Goal: Task Accomplishment & Management: Use online tool/utility

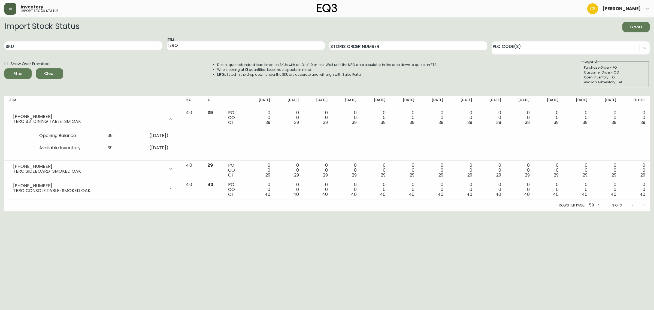
click at [11, 10] on icon "button" at bounding box center [10, 9] width 4 height 4
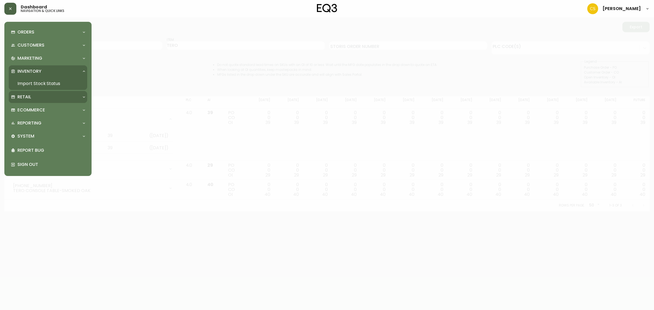
click at [24, 96] on p "Retail" at bounding box center [24, 97] width 14 height 6
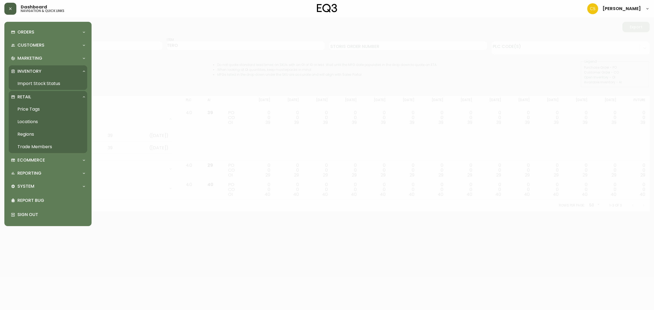
click at [39, 108] on link "Price Tags" at bounding box center [48, 109] width 78 height 13
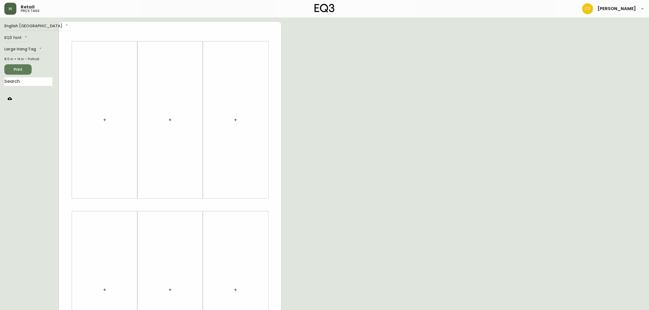
click at [169, 120] on icon "button" at bounding box center [170, 120] width 4 height 4
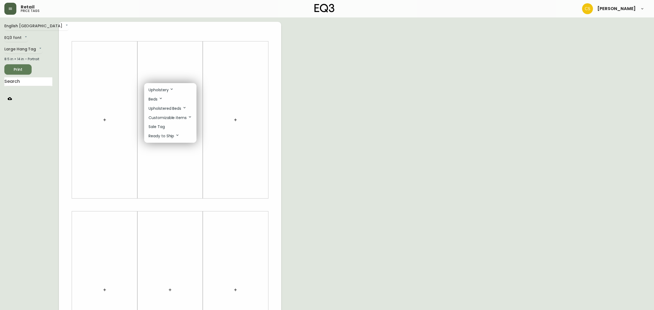
click at [163, 91] on p "Upholstery" at bounding box center [160, 90] width 25 height 6
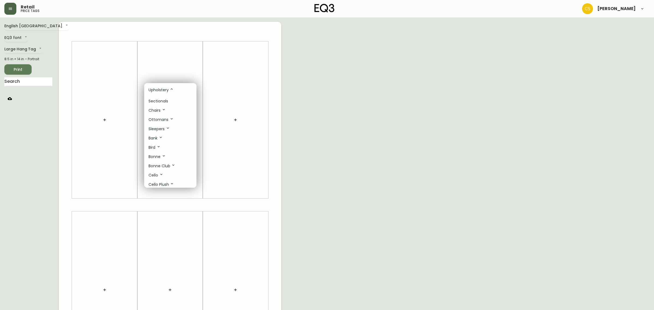
click at [159, 102] on p "Sectionals" at bounding box center [158, 101] width 20 height 6
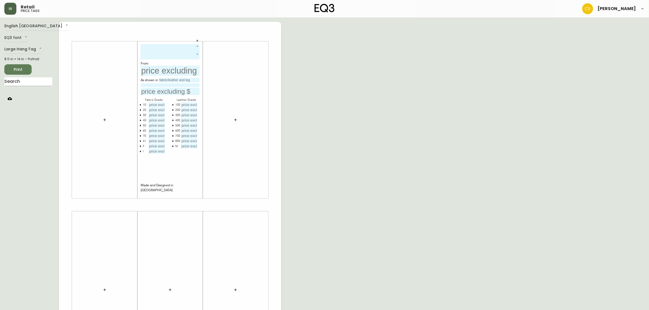
click at [25, 83] on input "text" at bounding box center [28, 81] width 48 height 9
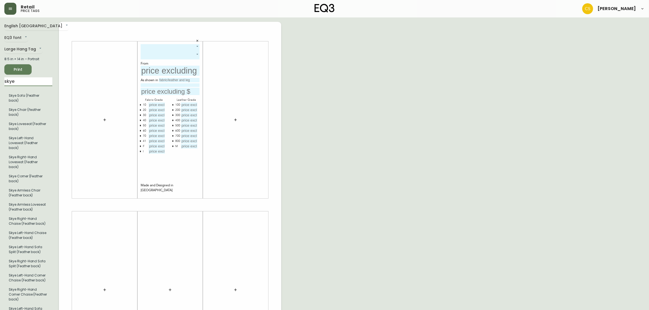
type input "skye"
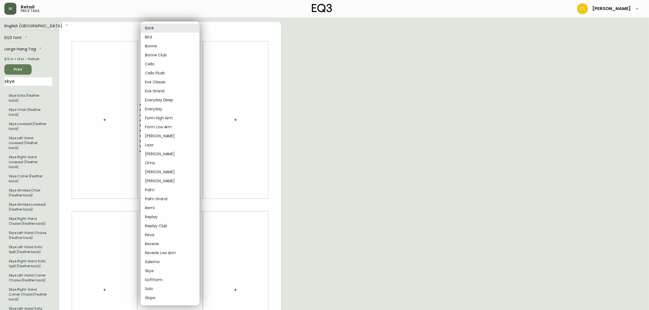
click at [190, 47] on body "Retail price tags [PERSON_NAME] English Canada en_CA EQ3 font EQ3 Large Hang Ta…" at bounding box center [324, 194] width 649 height 388
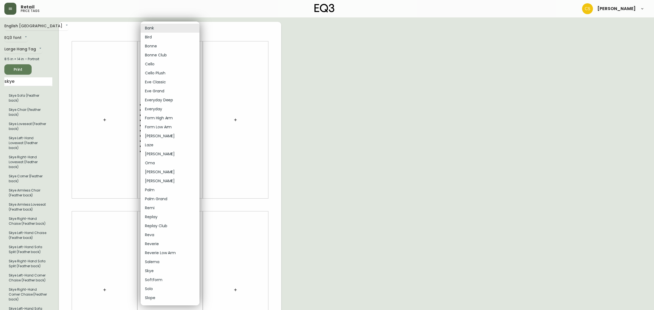
click at [153, 270] on li "Skye" at bounding box center [170, 270] width 59 height 9
type input "27"
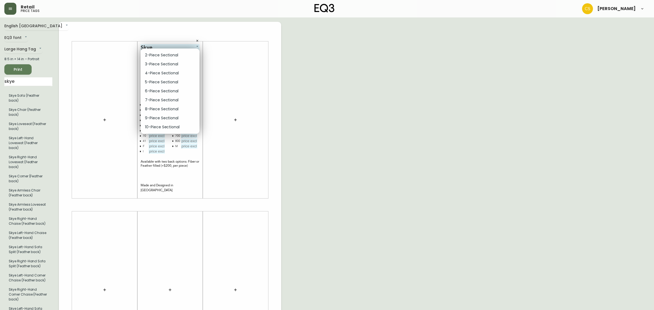
click at [172, 55] on body "Retail price tags [PERSON_NAME] English Canada en_CA EQ3 font EQ3 Large Hang Ta…" at bounding box center [327, 194] width 654 height 388
click at [165, 57] on li "2-Piece Sectional" at bounding box center [170, 55] width 59 height 9
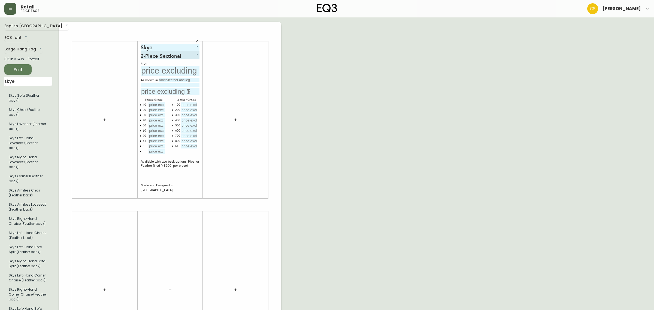
type input "0"
click at [160, 69] on input "text" at bounding box center [170, 71] width 59 height 10
type input "$3399"
click at [162, 78] on input "text" at bounding box center [179, 80] width 41 height 4
type input "grade"
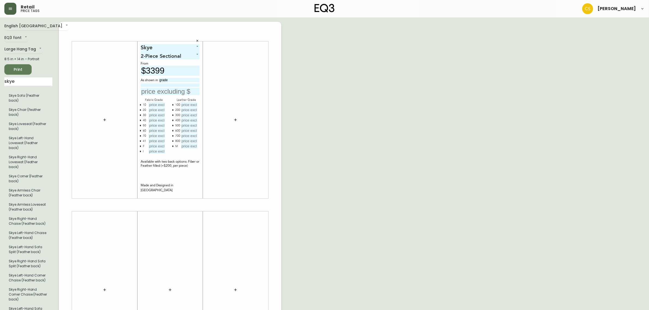
click at [150, 105] on input "text" at bounding box center [156, 104] width 16 height 5
type input "$3399"
click at [156, 108] on input "text" at bounding box center [156, 110] width 16 height 5
type input "$3799"
click at [162, 113] on input "text" at bounding box center [156, 115] width 16 height 5
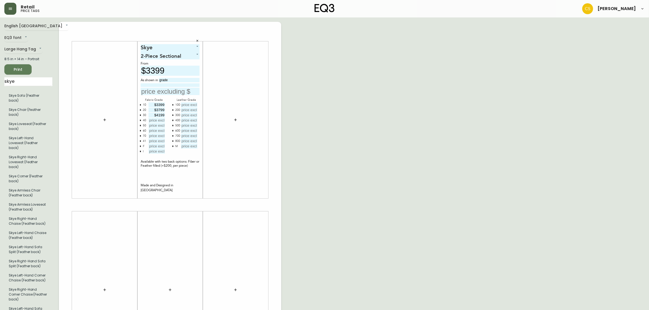
type input "$4199"
click at [140, 141] on icon "button" at bounding box center [140, 140] width 1 height 1
click at [159, 120] on input "text" at bounding box center [156, 120] width 16 height 5
type input "$4599"
click at [151, 126] on input "text" at bounding box center [156, 125] width 16 height 5
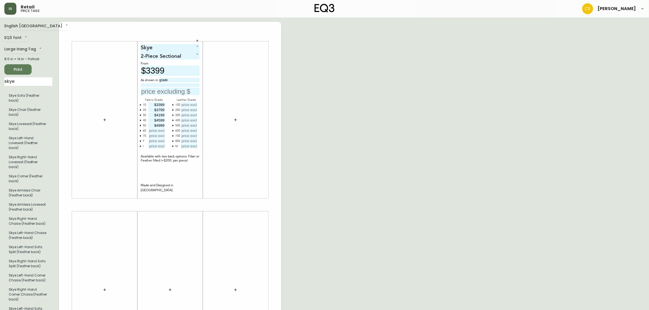
type input "$4999"
click at [157, 131] on input "text" at bounding box center [156, 130] width 16 height 5
type input "$5399"
click at [151, 135] on input "text" at bounding box center [156, 135] width 16 height 5
type input "$5799"
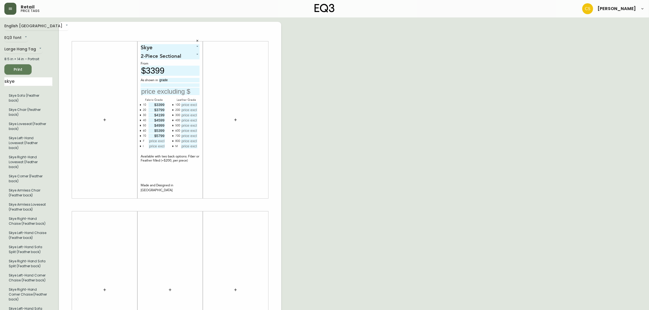
click at [138, 139] on button "button" at bounding box center [140, 141] width 4 height 4
click at [164, 139] on input "text" at bounding box center [156, 141] width 16 height 5
type input "$9399"
click at [232, 104] on div at bounding box center [235, 120] width 59 height 152
click at [173, 145] on button "button" at bounding box center [173, 146] width 4 height 4
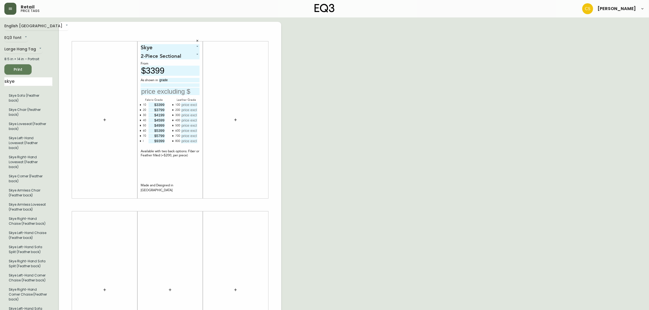
click at [187, 104] on input "text" at bounding box center [189, 104] width 16 height 5
type input "$3799"
click at [191, 111] on input "text" at bounding box center [189, 110] width 16 height 5
type input "$6399"
drag, startPoint x: 187, startPoint y: 105, endPoint x: 208, endPoint y: 107, distance: 21.0
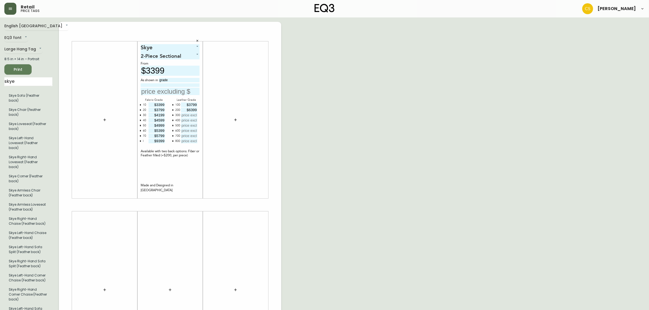
click at [208, 107] on div "Skye 27 2-Piece Sectional 0 From $3399 As shown in grade Fabric Grade 10 $3399 …" at bounding box center [170, 205] width 222 height 366
type input "$5999"
click at [193, 113] on input "text" at bounding box center [189, 115] width 16 height 5
click at [191, 113] on input "text" at bounding box center [189, 115] width 16 height 5
type input "$6799"
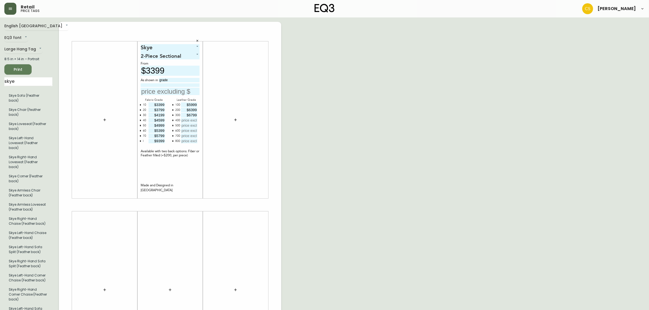
click at [191, 118] on input "text" at bounding box center [189, 120] width 16 height 5
click at [187, 120] on input "text" at bounding box center [189, 120] width 16 height 5
click at [190, 120] on input "text" at bounding box center [189, 120] width 16 height 5
type input "$7199"
click at [191, 126] on input "text" at bounding box center [189, 125] width 16 height 5
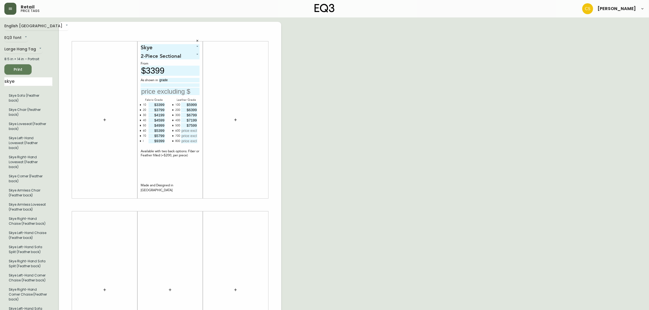
type input "$7599"
click at [193, 131] on input "text" at bounding box center [189, 130] width 16 height 5
type input "$7999"
click at [189, 136] on input "text" at bounding box center [189, 135] width 16 height 5
type input "$8399"
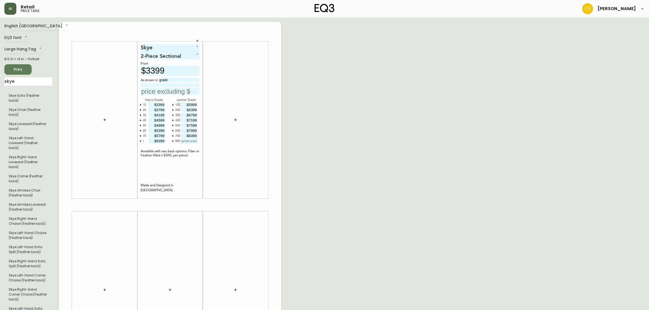
click at [188, 141] on input "text" at bounding box center [189, 141] width 16 height 5
type input "$8799"
click at [429, 172] on div "English Canada en_CA EQ3 font EQ3 Large Hang Tag large 8.5 in × 14 in – Portrai…" at bounding box center [324, 205] width 640 height 366
click at [393, 119] on div "English Canada en_CA EQ3 font EQ3 Large Hang Tag large 8.5 in × 14 in – Portrai…" at bounding box center [324, 205] width 640 height 366
click at [17, 71] on span "Print" at bounding box center [18, 69] width 19 height 7
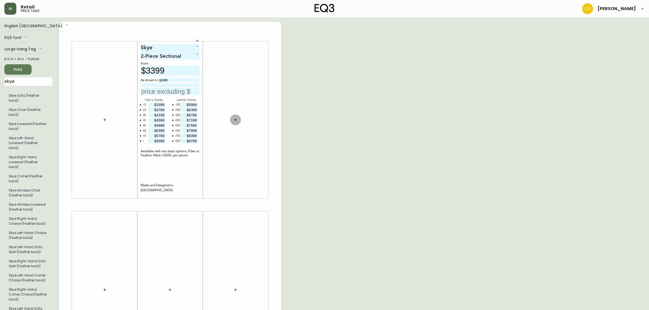
click at [235, 124] on button "button" at bounding box center [235, 119] width 11 height 11
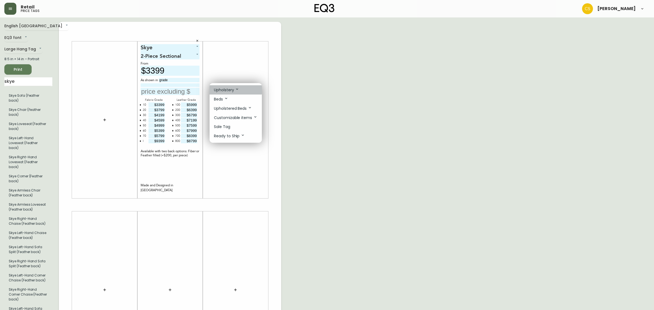
click at [231, 89] on p "Upholstery" at bounding box center [226, 90] width 25 height 6
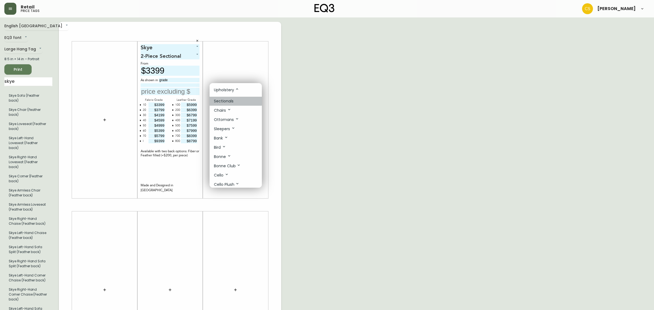
click at [225, 100] on p "Sectionals" at bounding box center [224, 101] width 20 height 6
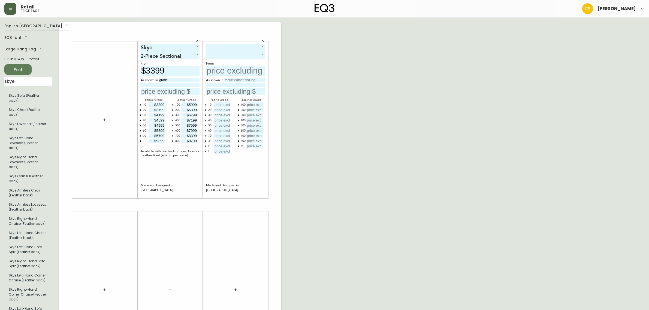
click at [232, 50] on body "Retail price tags [PERSON_NAME] English Canada en_CA EQ3 font EQ3 Large Hang Ta…" at bounding box center [324, 194] width 649 height 388
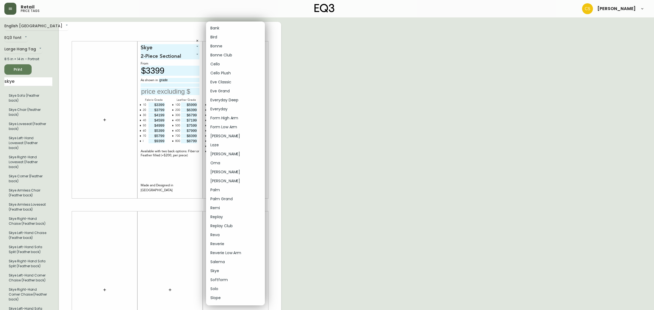
click at [218, 269] on li "Skye" at bounding box center [235, 270] width 59 height 9
type input "27"
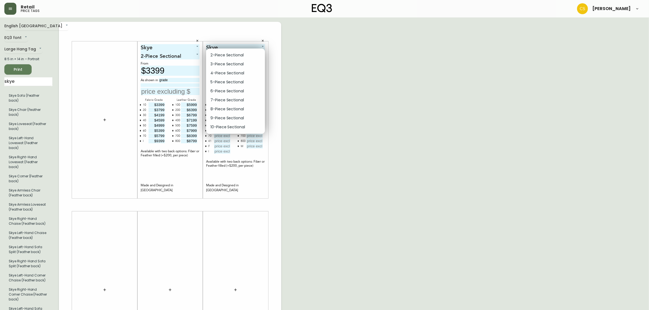
click at [237, 56] on body "Retail price tags [PERSON_NAME] English Canada en_CA EQ3 font EQ3 Large Hang Ta…" at bounding box center [324, 194] width 649 height 388
click at [221, 54] on li "2-Piece Sectional" at bounding box center [235, 55] width 59 height 9
type input "0"
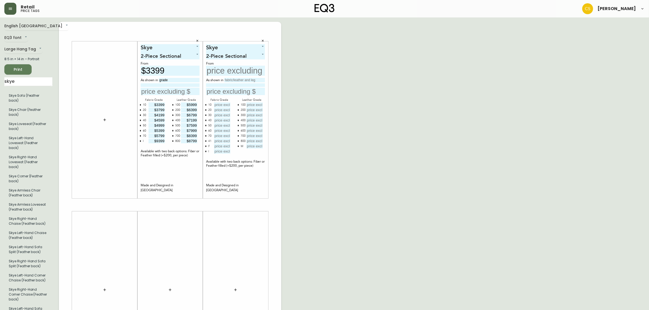
click at [219, 68] on input "text" at bounding box center [235, 71] width 59 height 10
type input "$3399"
click at [239, 80] on input "text" at bounding box center [244, 80] width 41 height 4
click at [239, 80] on input "grade" at bounding box center [244, 80] width 41 height 4
type input "grade 200, Classic Sahara"
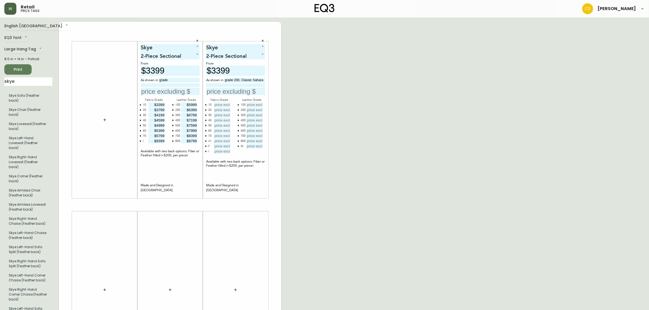
click at [238, 84] on input at bounding box center [235, 85] width 59 height 4
type input "woth Onyx Legs."
click at [237, 90] on input "text" at bounding box center [235, 91] width 59 height 7
type input "$6399"
click at [223, 106] on input "text" at bounding box center [222, 104] width 16 height 5
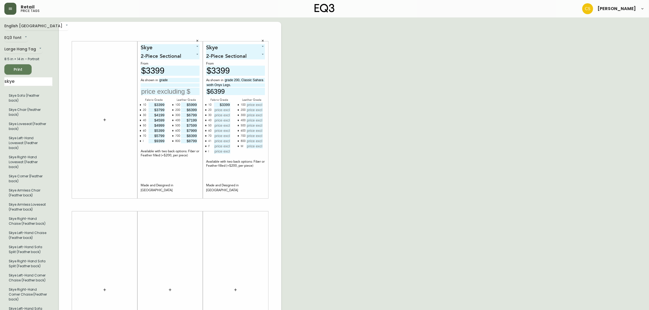
type input "$3399"
click at [221, 110] on input "text" at bounding box center [222, 110] width 16 height 5
type input "$3799"
click at [223, 115] on input "text" at bounding box center [222, 115] width 16 height 5
type input "$4199"
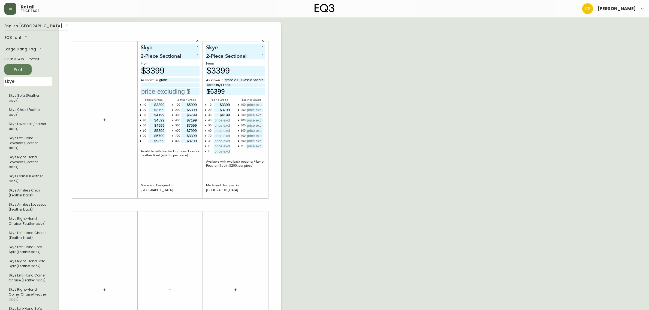
click at [221, 120] on input "text" at bounding box center [222, 120] width 16 height 5
type input "$4599"
click at [221, 126] on input "text" at bounding box center [222, 125] width 16 height 5
type input "$4999"
click at [221, 130] on input "text" at bounding box center [222, 130] width 16 height 5
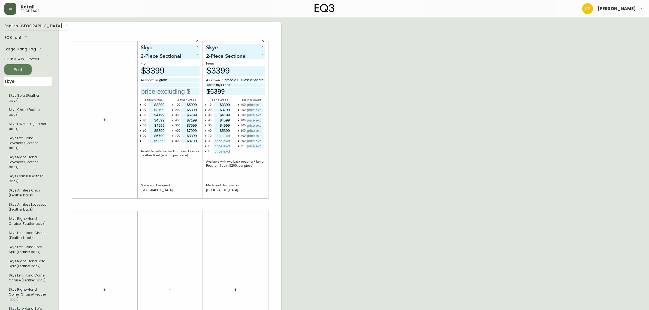
type input "$5399"
click at [221, 136] on input "text" at bounding box center [222, 135] width 16 height 5
type input "$5799"
click at [205, 141] on icon "button" at bounding box center [205, 140] width 1 height 1
click at [205, 140] on icon "button" at bounding box center [206, 141] width 2 height 2
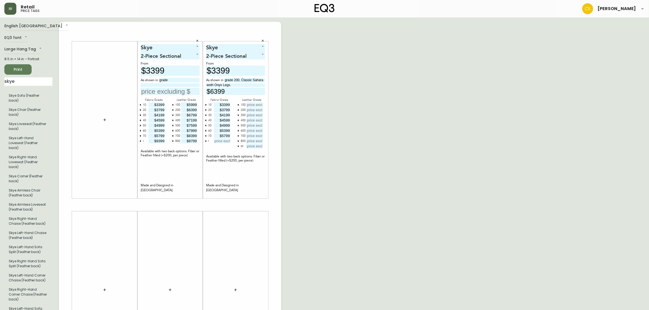
click at [225, 142] on input "text" at bounding box center [222, 141] width 16 height 5
type input "$9399"
click at [254, 103] on input "text" at bounding box center [254, 104] width 16 height 5
click at [238, 145] on icon "button" at bounding box center [238, 146] width 2 height 2
click at [254, 104] on input "text" at bounding box center [254, 104] width 16 height 5
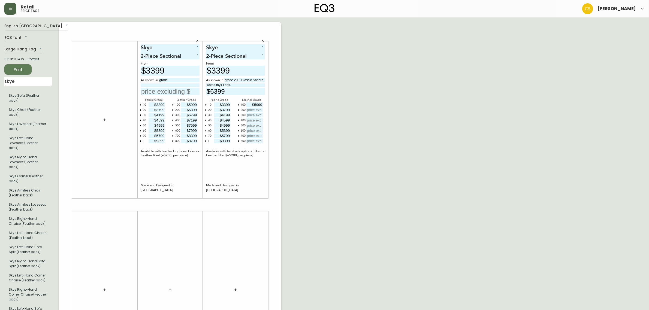
type input "$5999"
click at [253, 110] on input "text" at bounding box center [254, 110] width 16 height 5
type input "$6399"
click at [253, 113] on input "text" at bounding box center [254, 115] width 16 height 5
type input "$9"
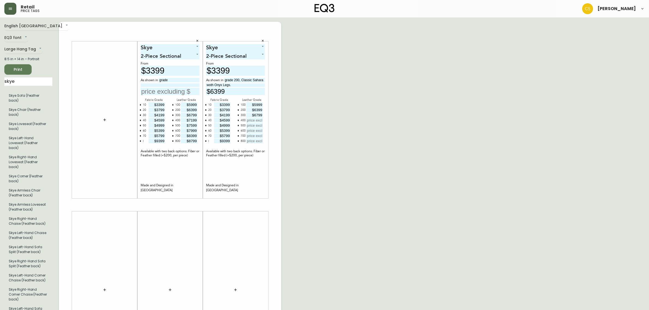
type input "$6799"
click at [253, 119] on input "text" at bounding box center [254, 120] width 16 height 5
type input "$7199"
click at [255, 125] on input "text" at bounding box center [254, 125] width 16 height 5
type input "$7599"
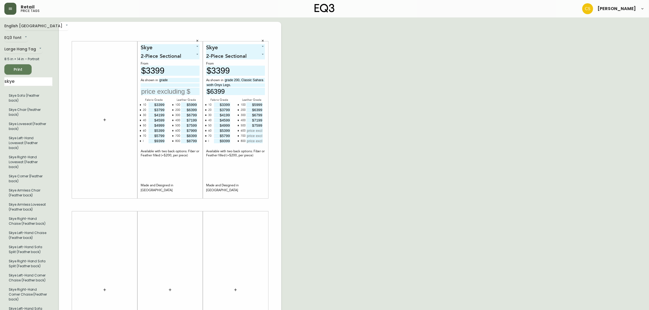
click at [255, 129] on input "text" at bounding box center [254, 130] width 16 height 5
type input "$7999"
click at [259, 134] on input "text" at bounding box center [254, 135] width 16 height 5
type input "$8399"
click at [256, 139] on input "text" at bounding box center [254, 141] width 16 height 5
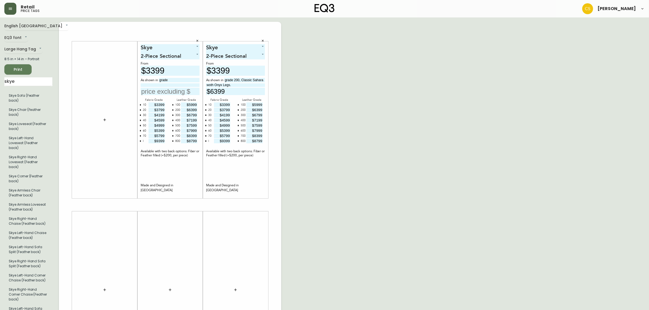
type input "$8799"
click at [329, 124] on div "English Canada en_CA EQ3 font EQ3 Large Hang Tag large 8.5 in × 14 in – Portrai…" at bounding box center [324, 205] width 640 height 366
click at [198, 41] on icon "button" at bounding box center [197, 40] width 3 height 3
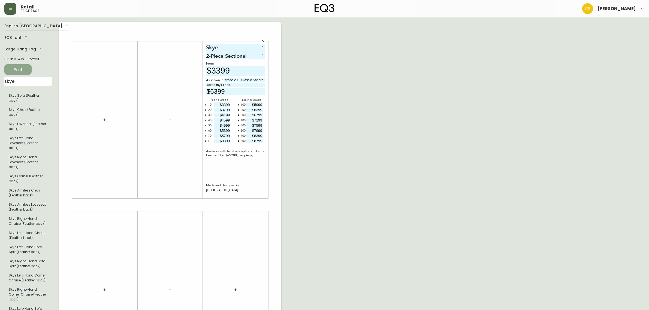
click at [19, 71] on span "Print" at bounding box center [18, 69] width 19 height 7
